Goal: Transaction & Acquisition: Purchase product/service

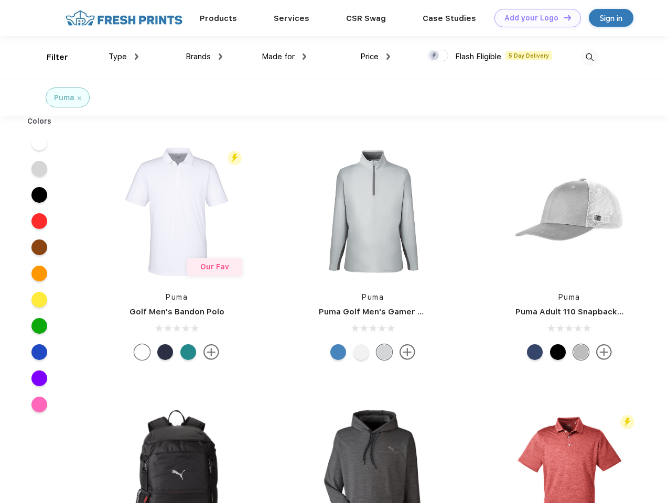
click at [533, 18] on link "Add your Logo Design Tool" at bounding box center [537, 18] width 86 height 18
click at [0, 0] on div "Design Tool" at bounding box center [0, 0] width 0 height 0
click at [562, 17] on link "Add your Logo Design Tool" at bounding box center [537, 18] width 86 height 18
click at [50, 57] on div "Filter" at bounding box center [57, 57] width 21 height 12
click at [124, 57] on span "Type" at bounding box center [117, 56] width 18 height 9
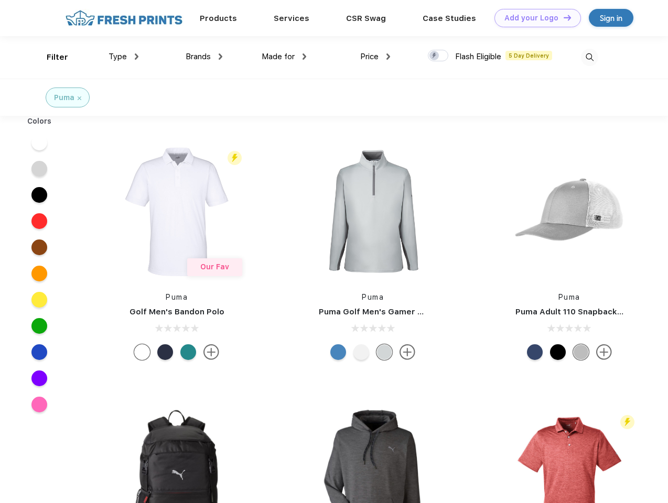
click at [204, 57] on span "Brands" at bounding box center [198, 56] width 25 height 9
click at [284, 57] on span "Made for" at bounding box center [277, 56] width 33 height 9
click at [375, 57] on span "Price" at bounding box center [369, 56] width 18 height 9
click at [438, 56] on div at bounding box center [438, 56] width 20 height 12
click at [434, 56] on input "checkbox" at bounding box center [431, 52] width 7 height 7
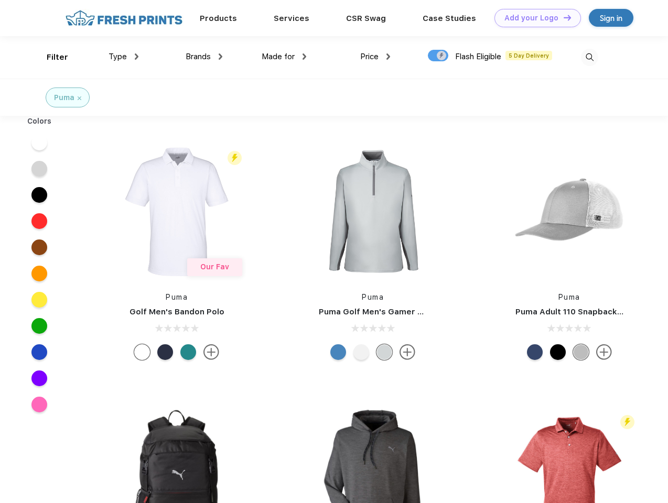
click at [589, 57] on img at bounding box center [589, 57] width 17 height 17
